Goal: Information Seeking & Learning: Learn about a topic

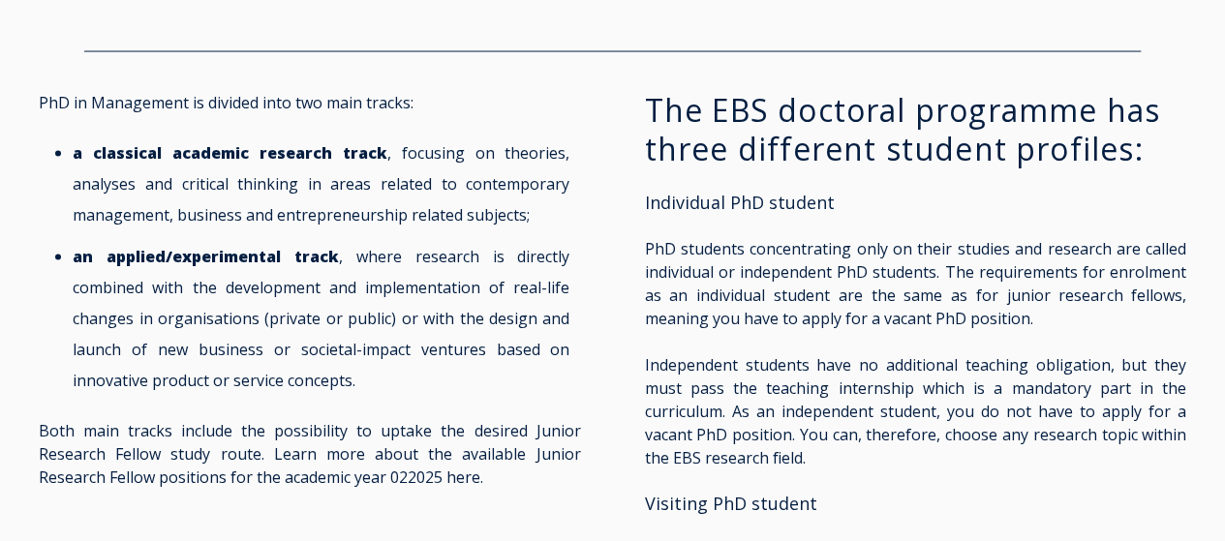
scroll to position [1774, 0]
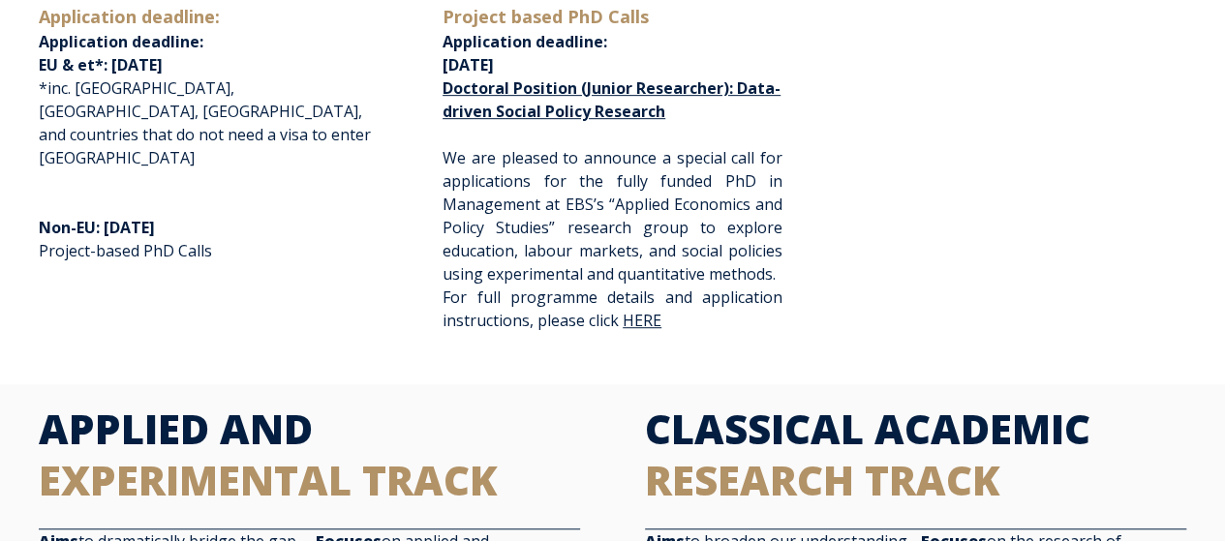
scroll to position [472, 0]
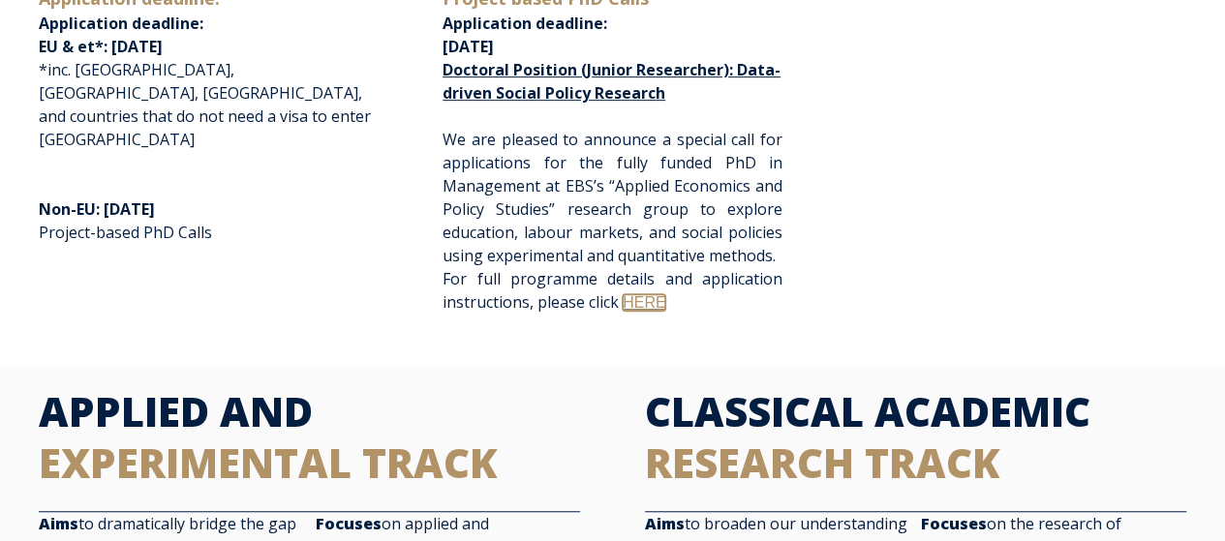
click at [643, 311] on link "HERE" at bounding box center [644, 302] width 43 height 16
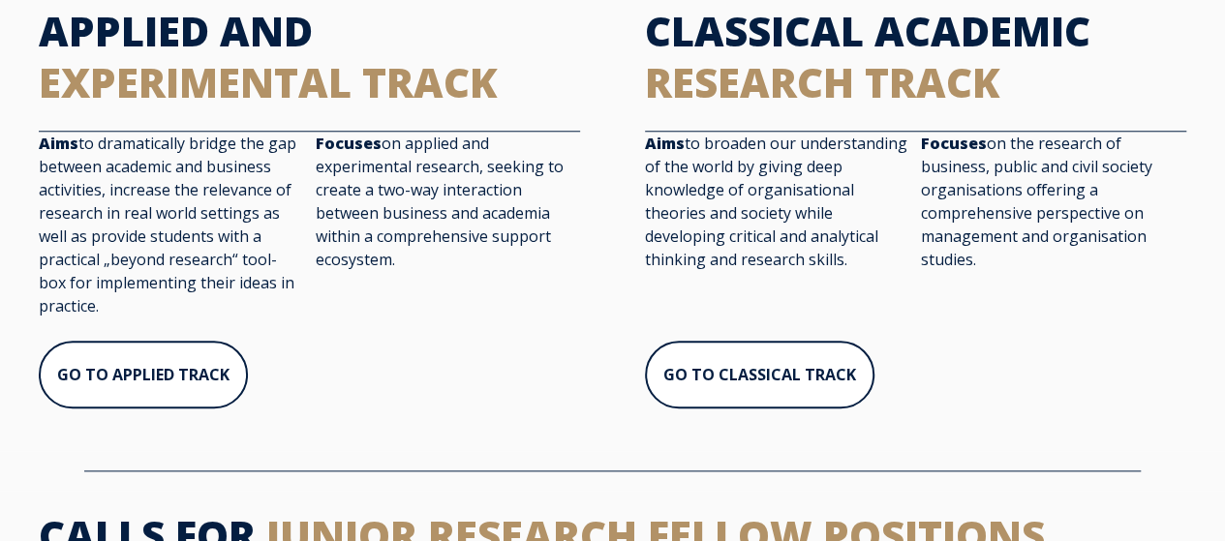
scroll to position [853, 0]
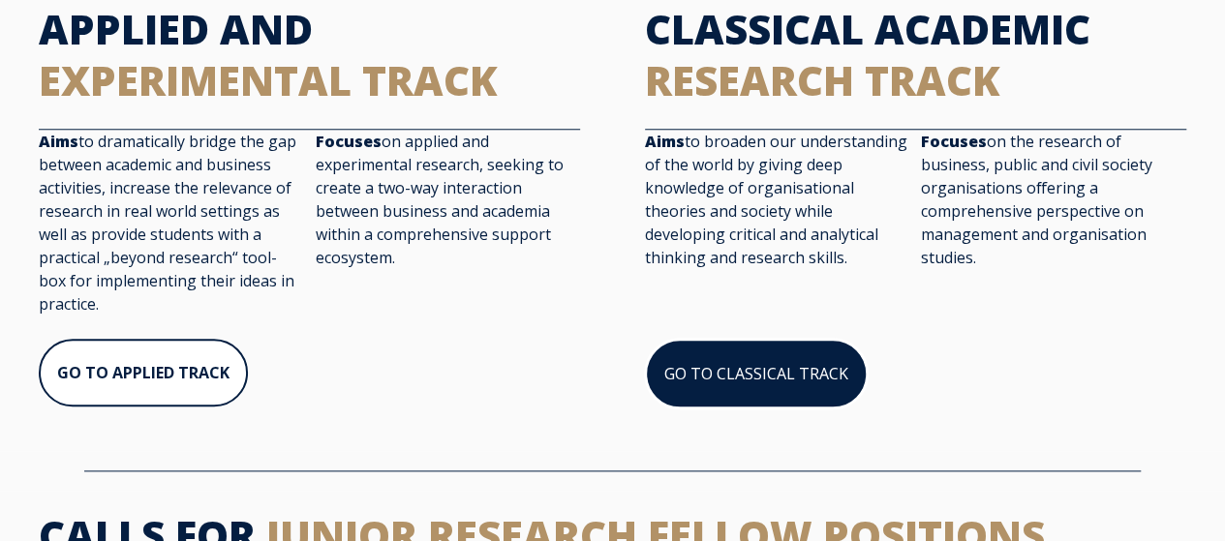
click at [760, 408] on link "GO TO CLASSICAL TRACK" at bounding box center [756, 374] width 223 height 70
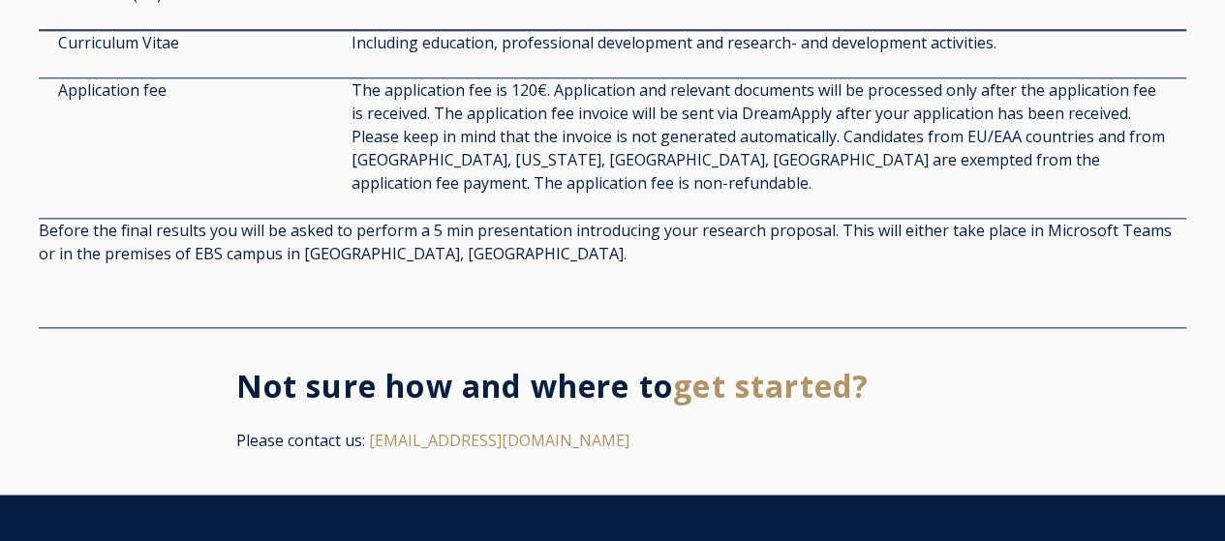
scroll to position [4723, 0]
